Goal: Navigation & Orientation: Find specific page/section

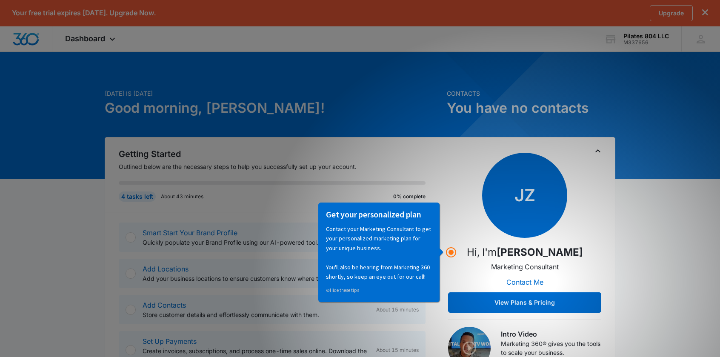
click at [440, 123] on div "Contacts You have no contacts" at bounding box center [531, 113] width 168 height 48
click at [440, 260] on div "JZ Hi, I'm [PERSON_NAME] Marketing Consultant Contact Me View Plans & Pricing" at bounding box center [524, 233] width 153 height 160
click at [428, 200] on div "4 tasks left About 43 minutes 0% complete" at bounding box center [277, 192] width 317 height 37
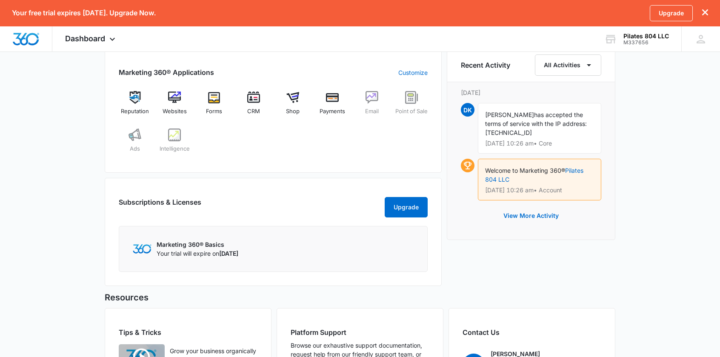
scroll to position [450, 0]
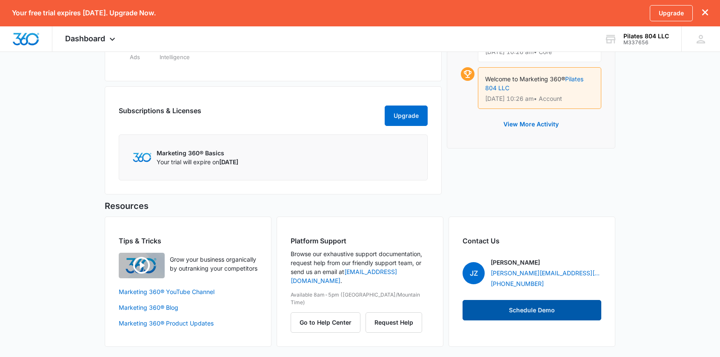
click at [440, 312] on button "Schedule Demo" at bounding box center [531, 310] width 139 height 20
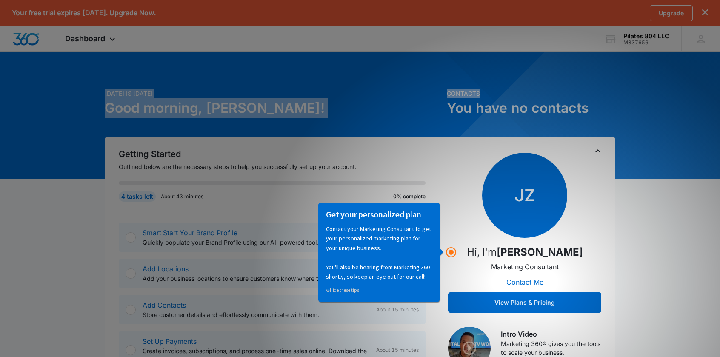
drag, startPoint x: 719, startPoint y: 85, endPoint x: 723, endPoint y: 90, distance: 6.3
click at [720, 90] on html "Your free trial expires in 14 days. Upgrade Now. Upgrade Dashboard Apps Reputat…" at bounding box center [360, 178] width 720 height 357
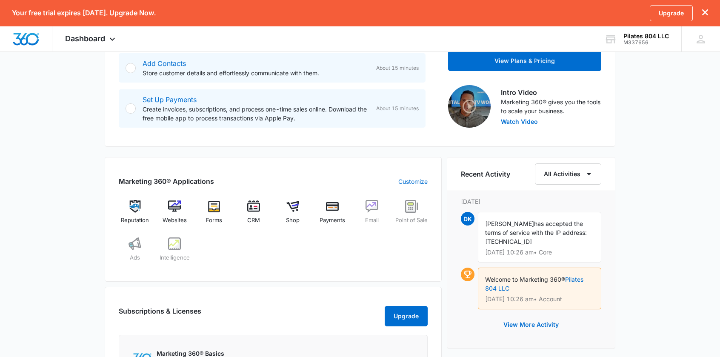
scroll to position [240, 0]
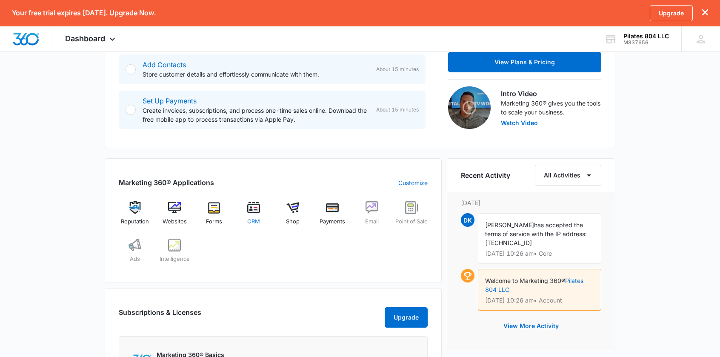
click at [249, 211] on img at bounding box center [253, 207] width 13 height 13
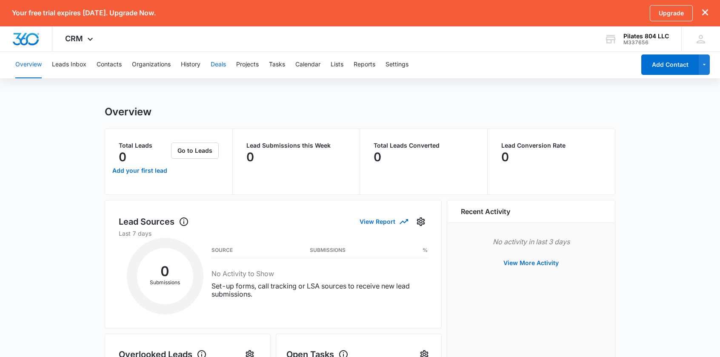
click at [224, 66] on button "Deals" at bounding box center [218, 64] width 15 height 27
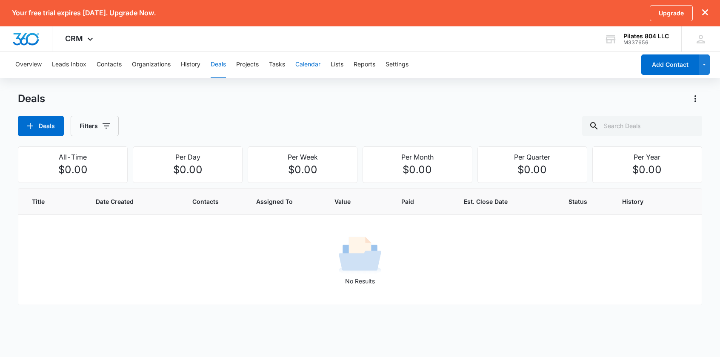
click at [305, 68] on button "Calendar" at bounding box center [307, 64] width 25 height 27
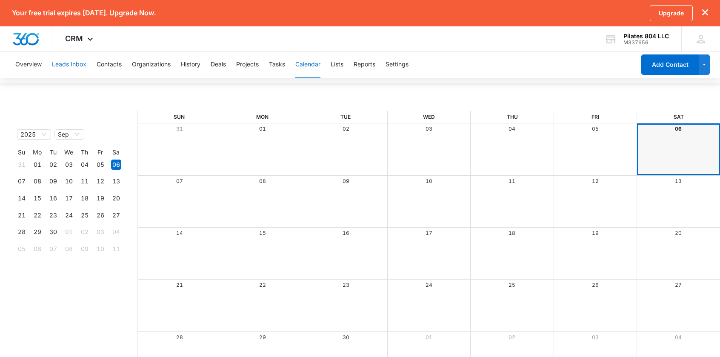
click at [79, 69] on button "Leads Inbox" at bounding box center [69, 64] width 34 height 27
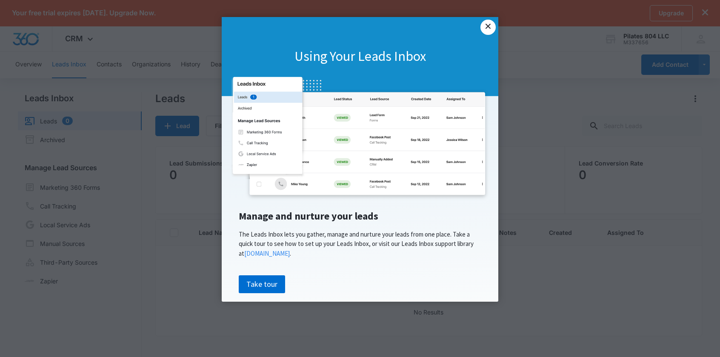
click at [490, 29] on link "×" at bounding box center [487, 27] width 15 height 15
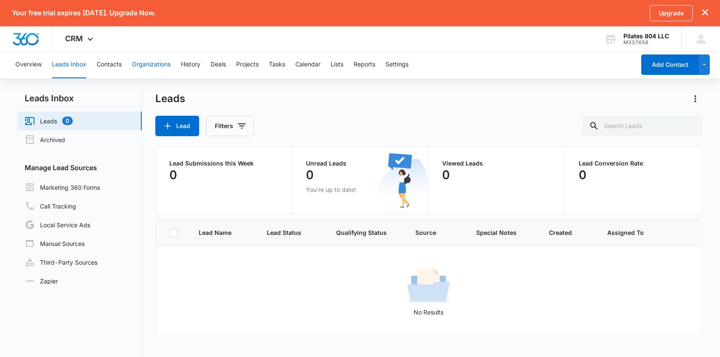
click at [165, 63] on button "Organizations" at bounding box center [151, 64] width 39 height 27
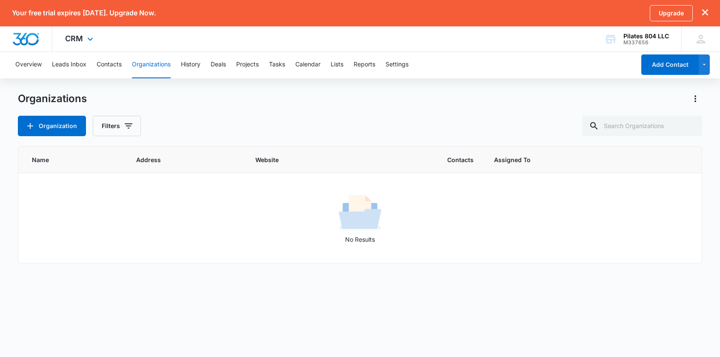
click at [29, 39] on img "Dashboard" at bounding box center [25, 39] width 27 height 13
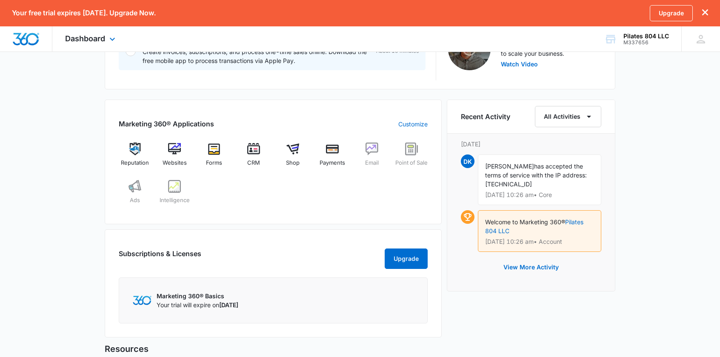
scroll to position [301, 0]
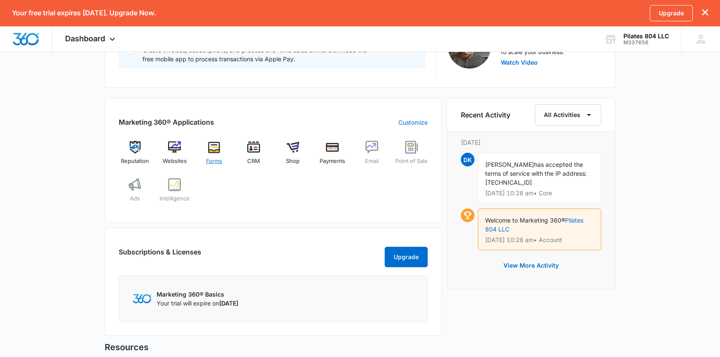
click at [216, 145] on img at bounding box center [214, 147] width 13 height 13
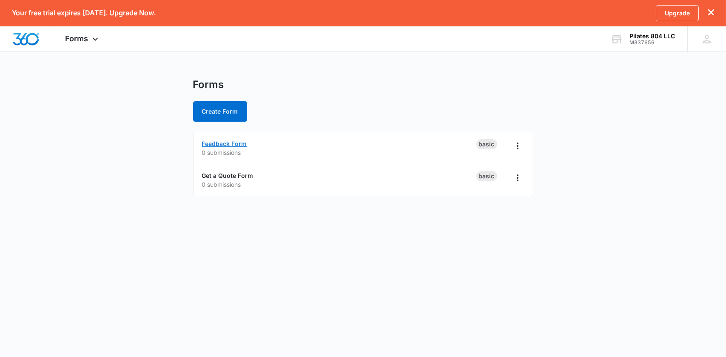
click at [216, 145] on link "Feedback Form" at bounding box center [224, 143] width 45 height 7
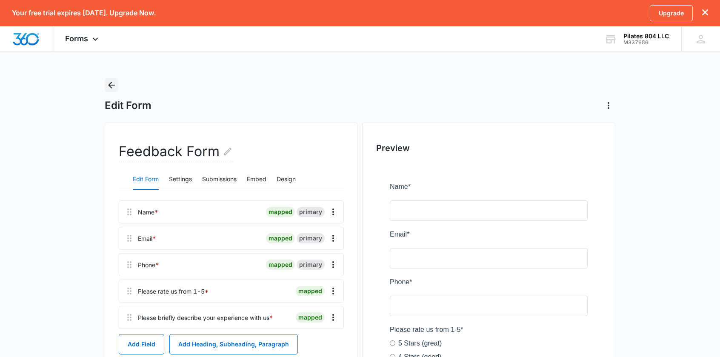
click at [109, 83] on icon "Back" at bounding box center [111, 85] width 7 height 7
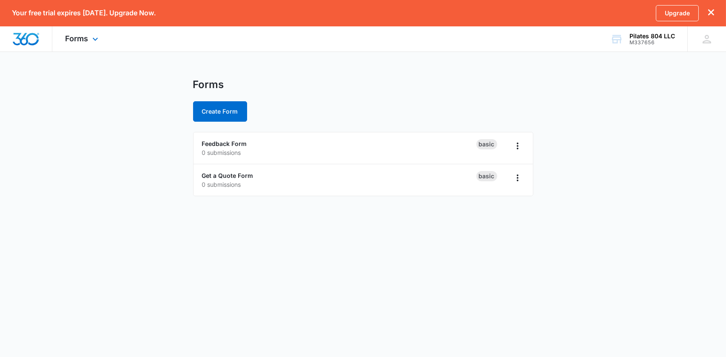
click at [23, 43] on img "Dashboard" at bounding box center [25, 39] width 27 height 13
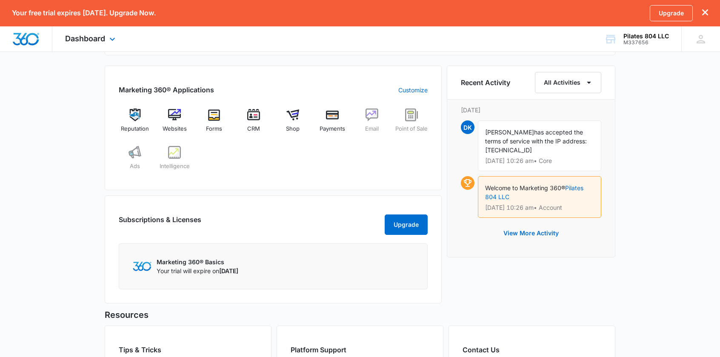
scroll to position [333, 0]
click at [293, 122] on div "Shop" at bounding box center [292, 123] width 33 height 31
